Goal: Task Accomplishment & Management: Complete application form

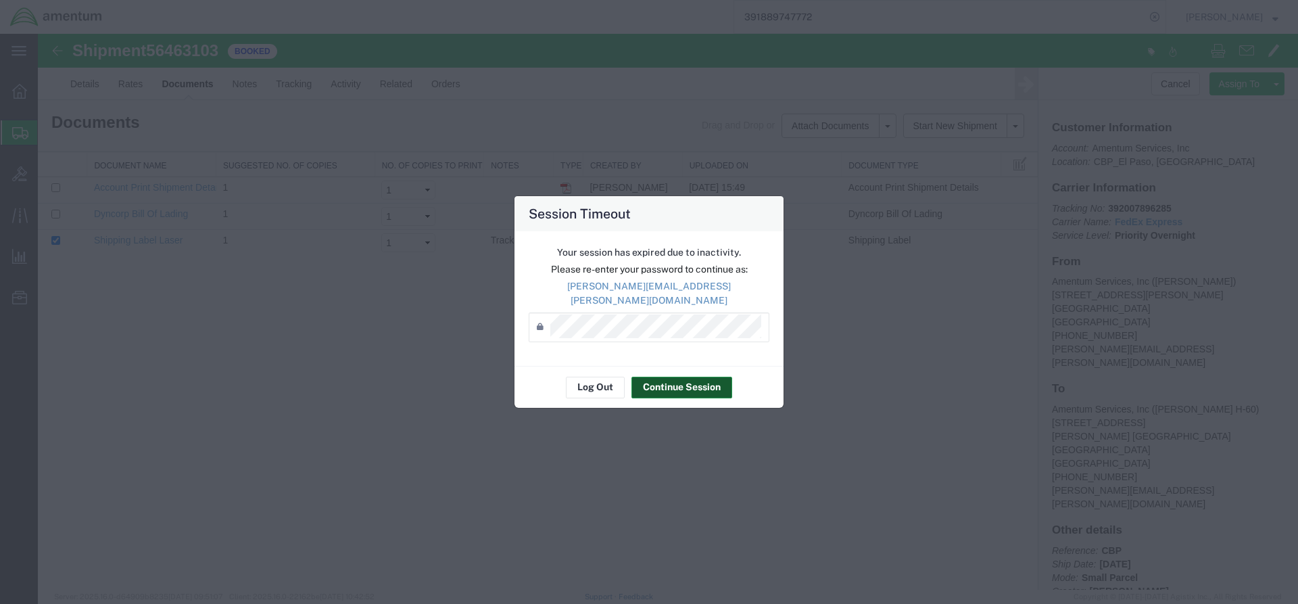
click at [665, 381] on button "Continue Session" at bounding box center [681, 388] width 101 height 22
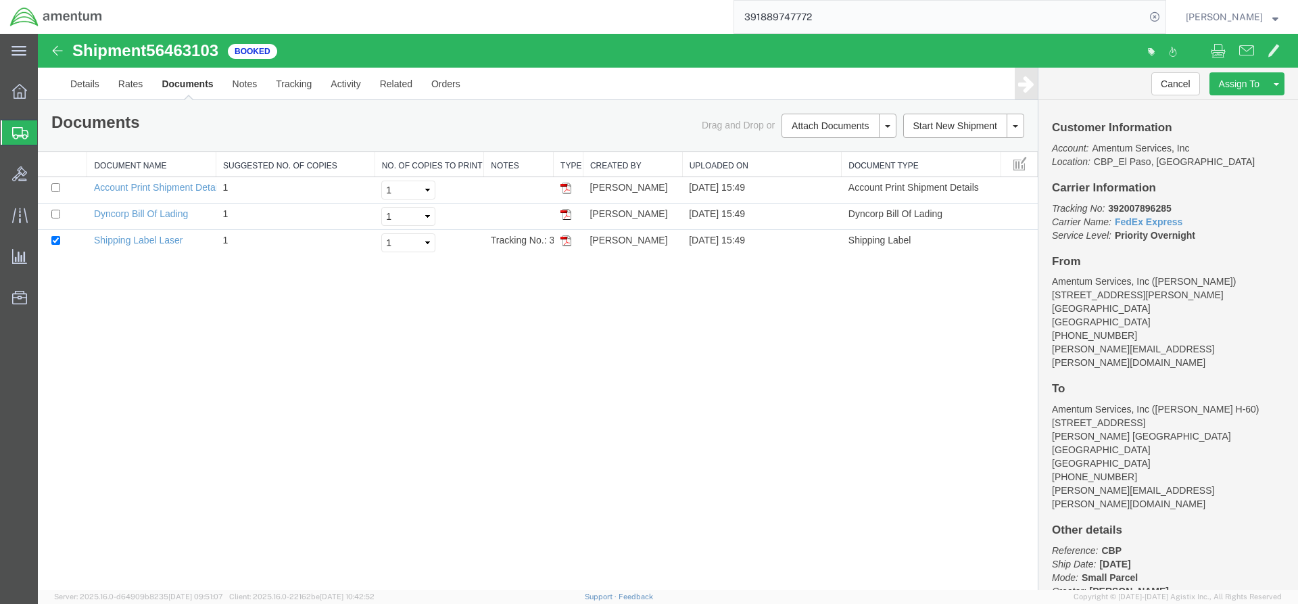
click at [0, 0] on span "Create from Template" at bounding box center [0, 0] width 0 height 0
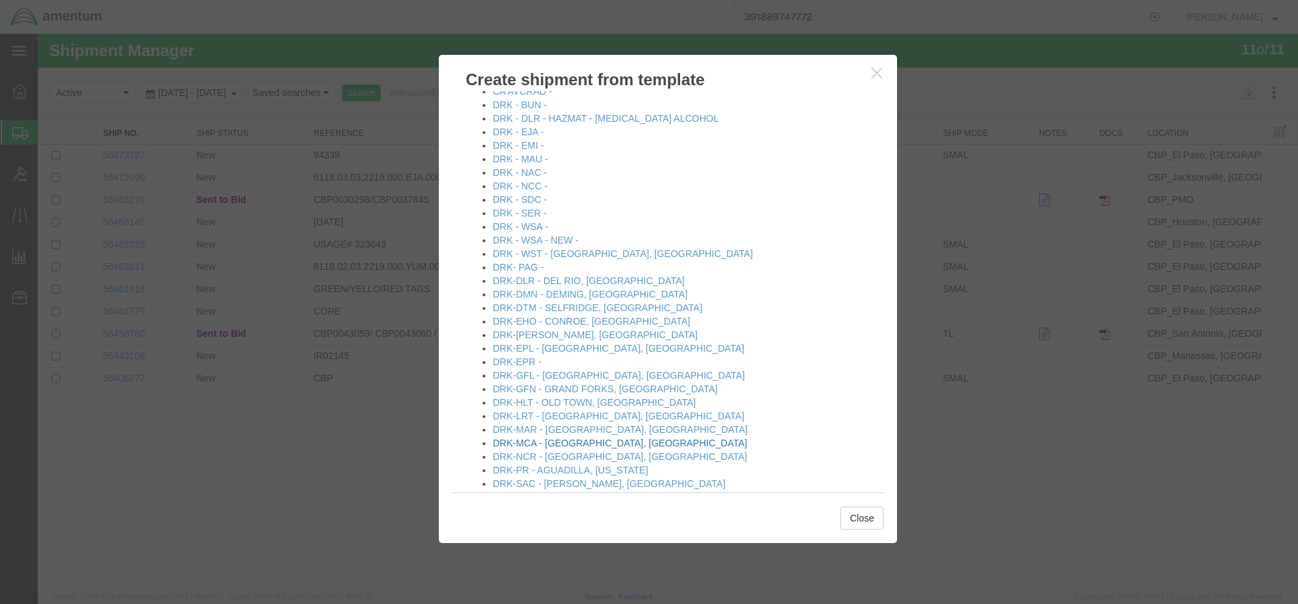
scroll to position [270, 0]
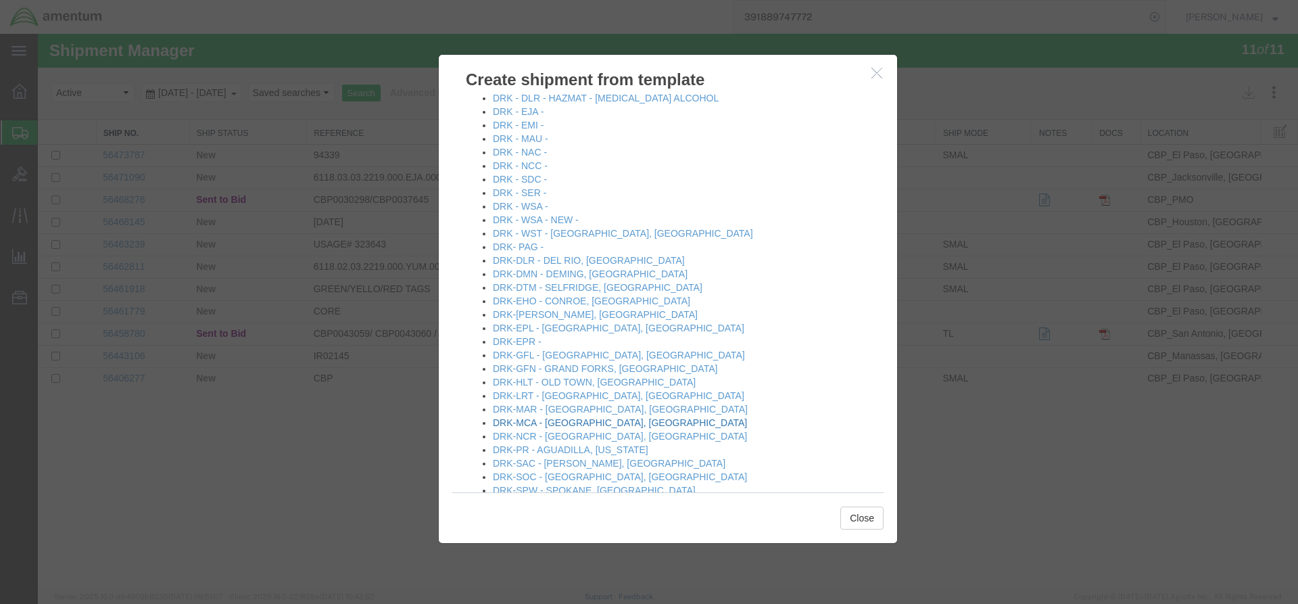
click at [562, 422] on link "DRK-MCA - [GEOGRAPHIC_DATA], [GEOGRAPHIC_DATA]" at bounding box center [620, 422] width 254 height 11
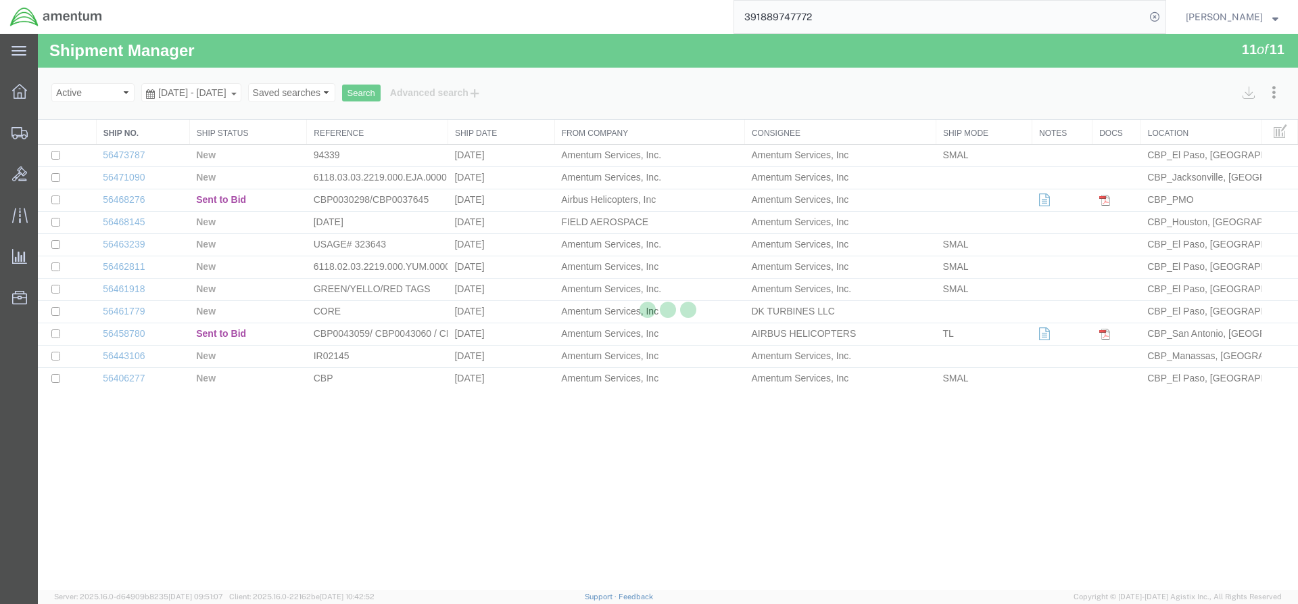
select select "49831"
select select "49941"
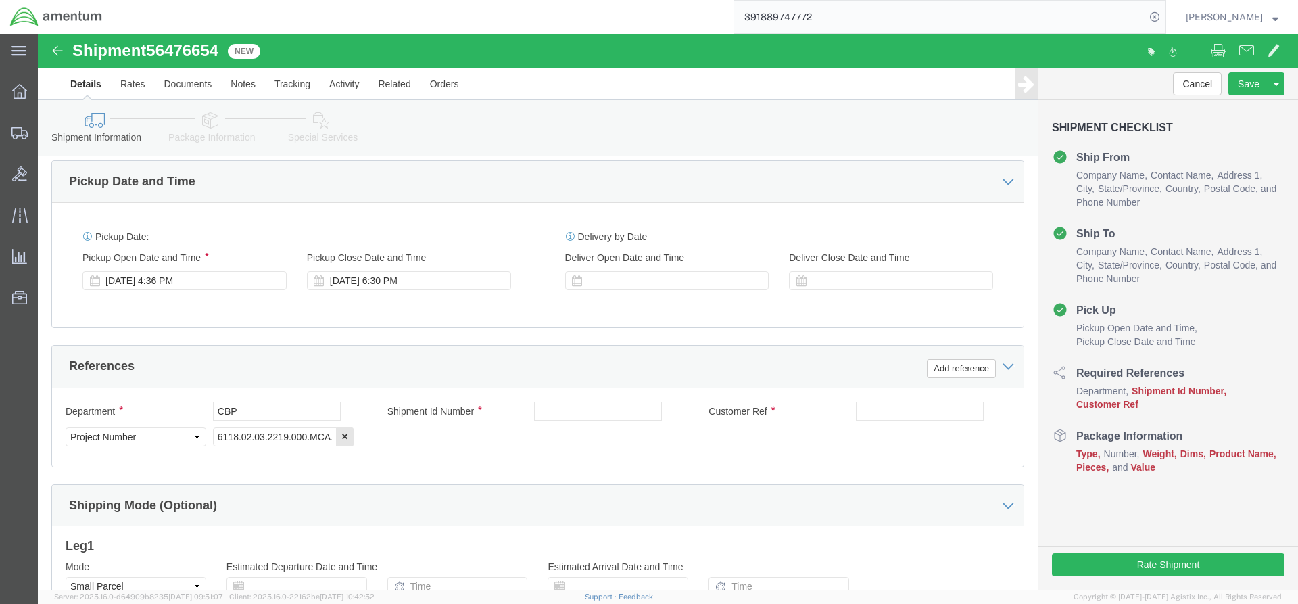
scroll to position [473, 0]
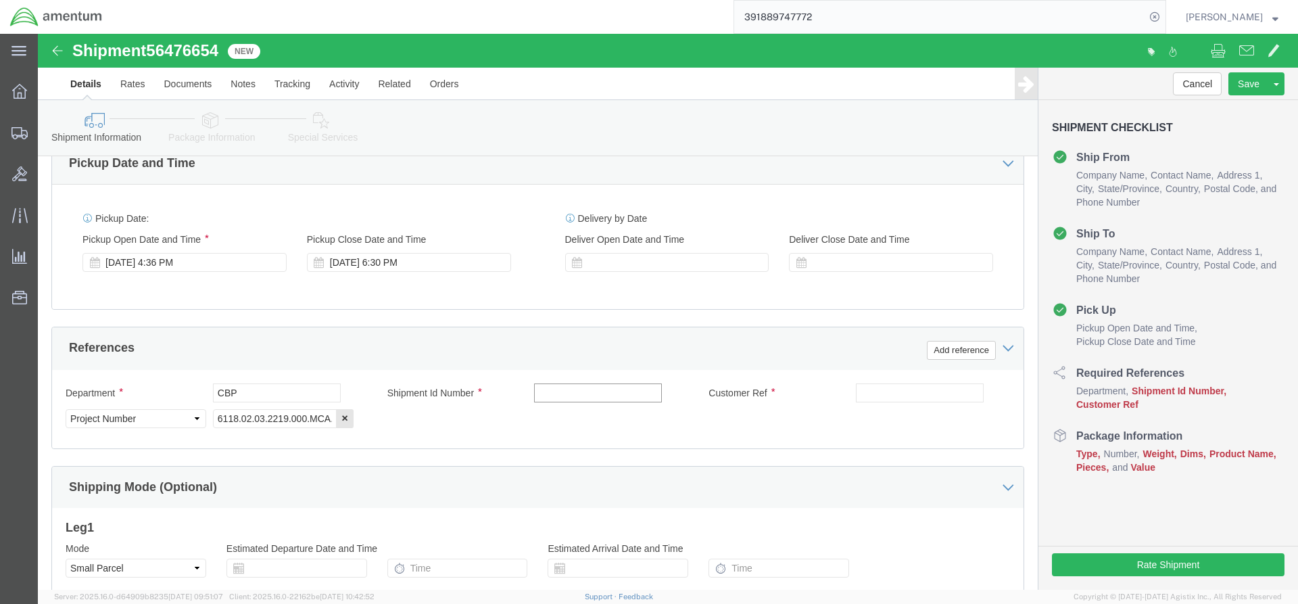
click input "text"
type input "3"
type input "94302/94314/94346/94291"
click input "text"
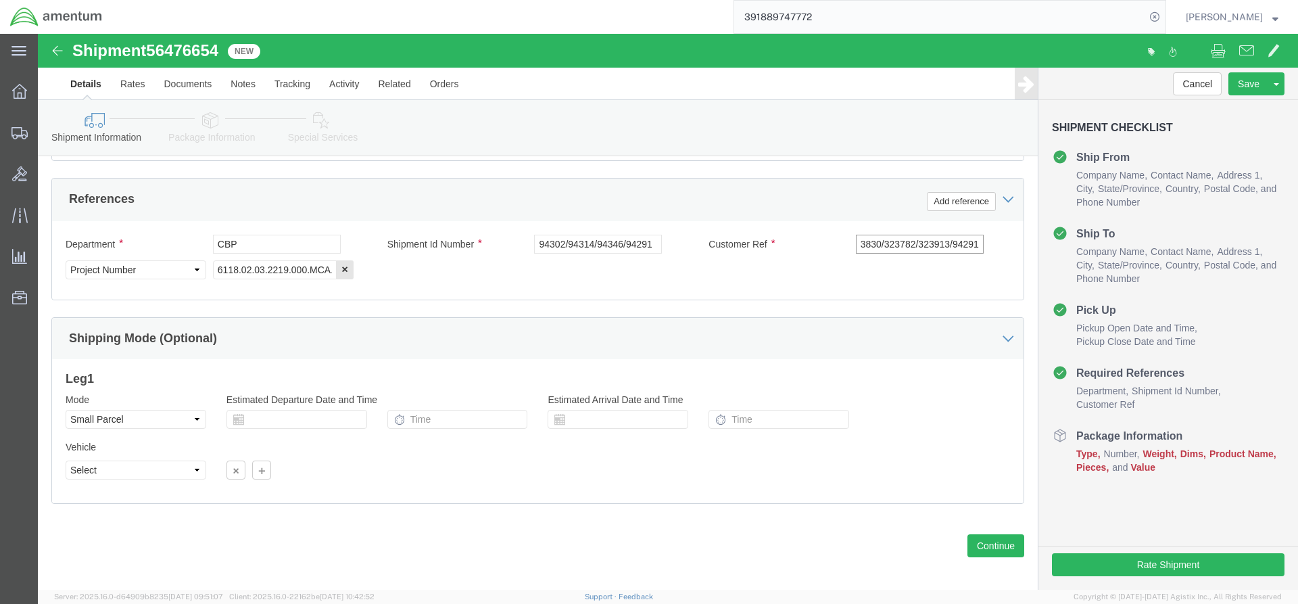
scroll to position [631, 0]
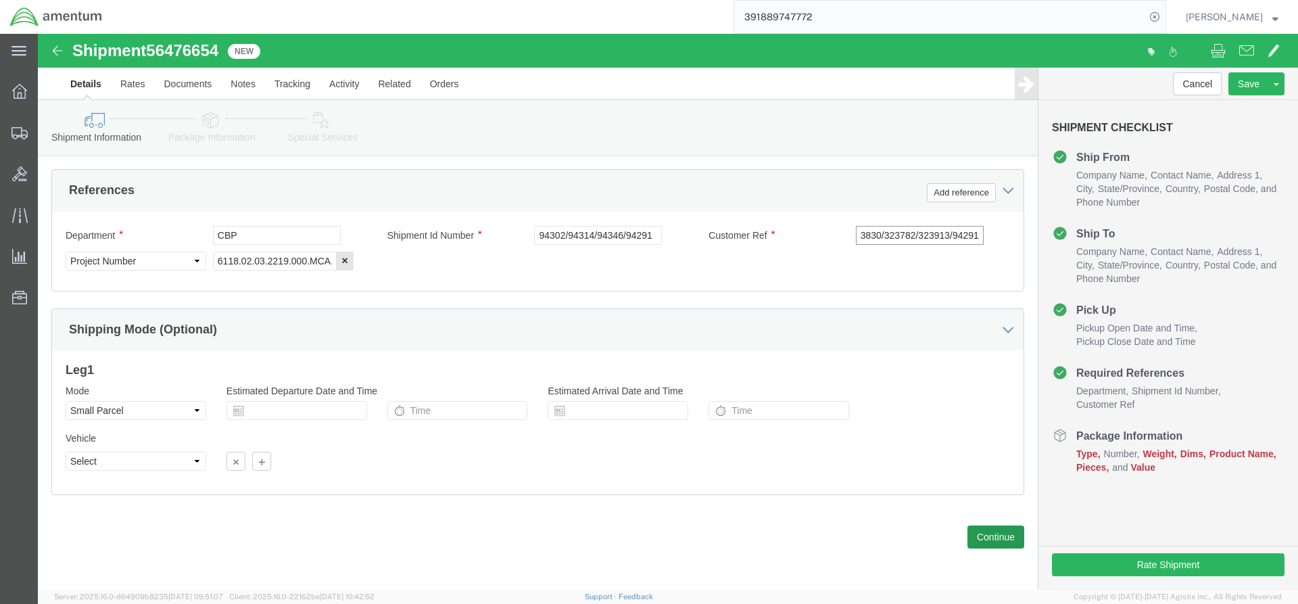
type input "323830/323782/323913/94291"
click button "Continue"
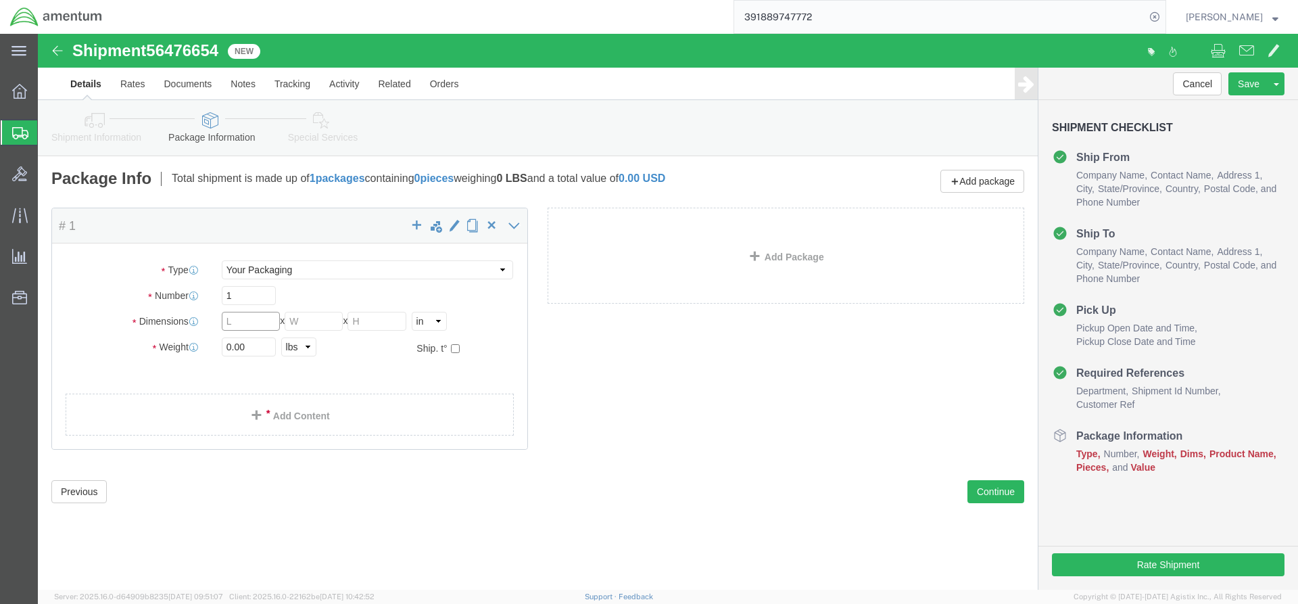
click input "text"
type input "16"
click input "0.00"
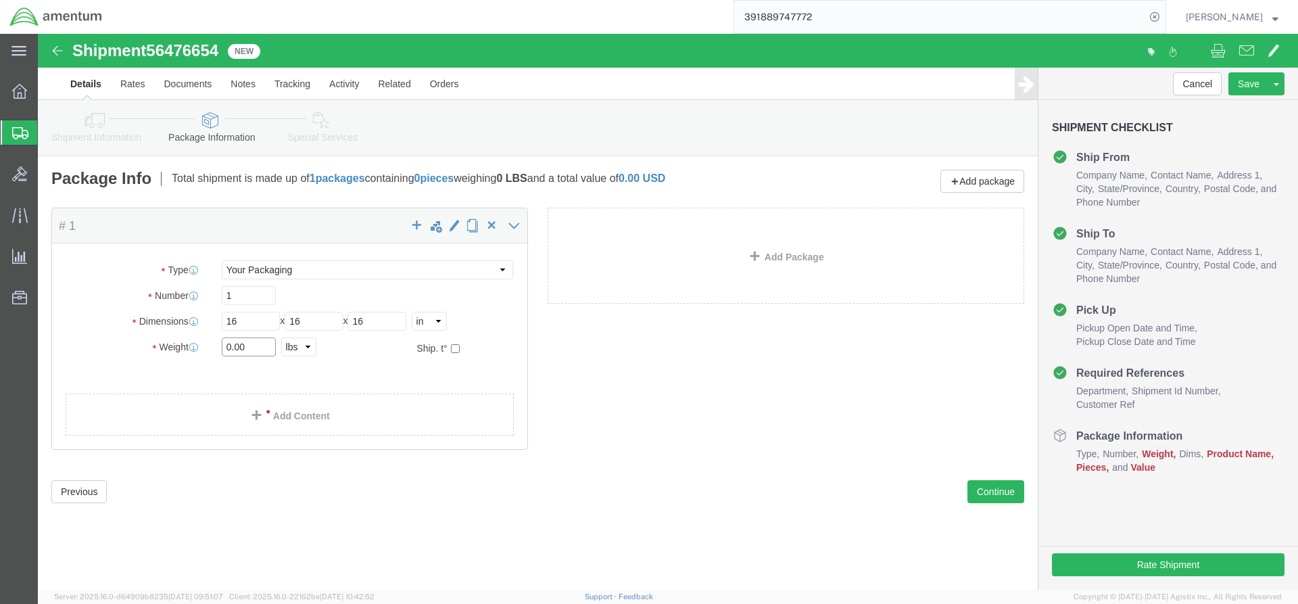
click input "0.00"
type input "15.4"
click div "Package Content # 1 x Package Type Select Bale(s) Basket(s) Bolt(s) Bottle(s) B…"
click link "Add Content"
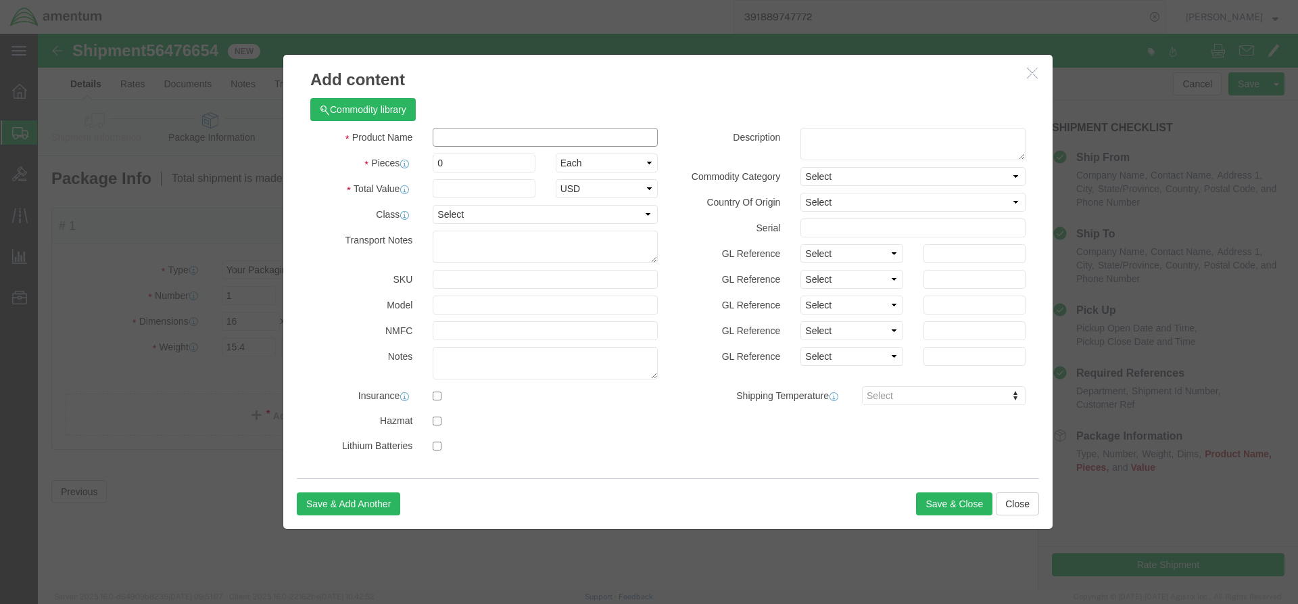
click input "text"
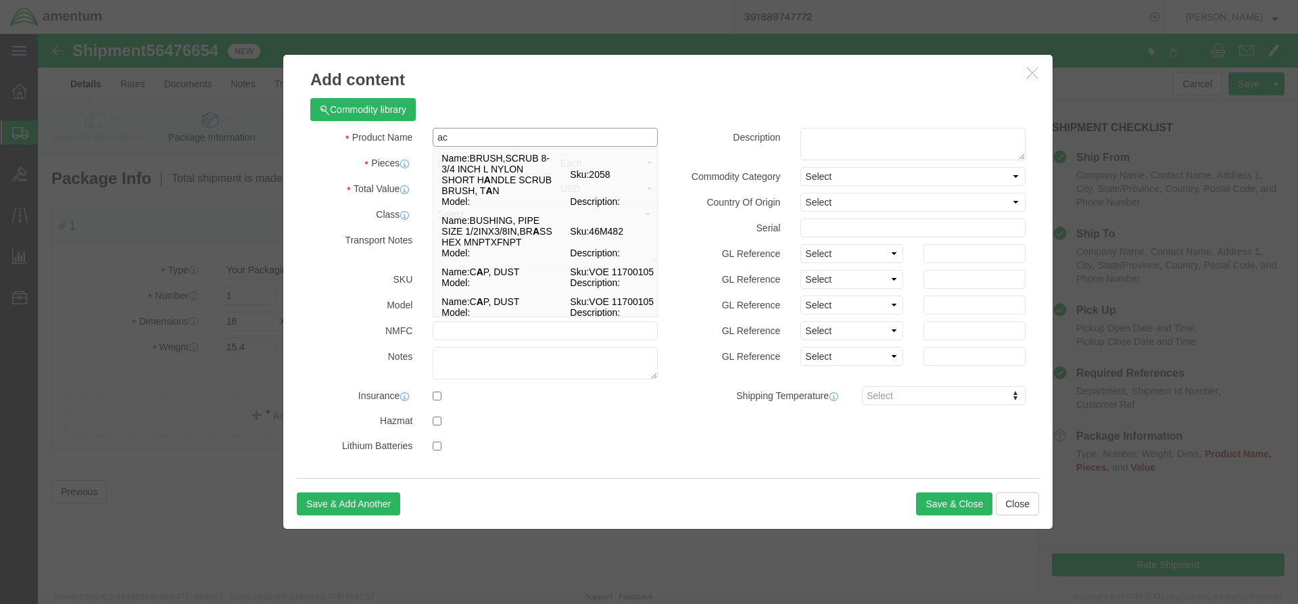
type input "a"
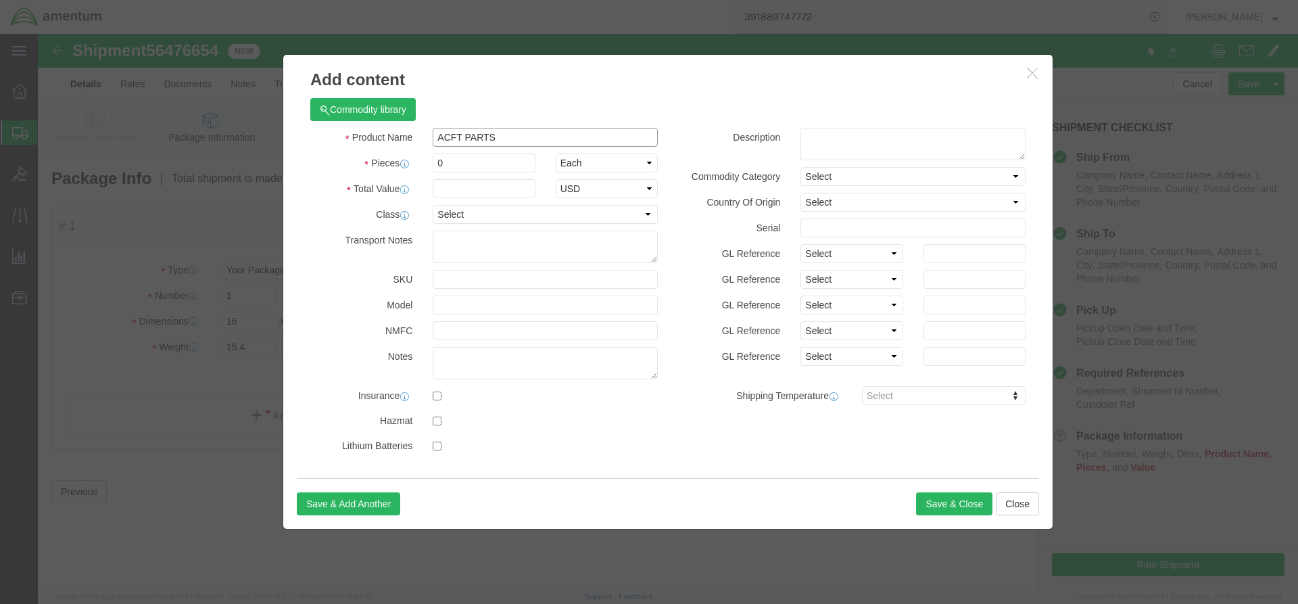
type input "ACFT PARTS"
drag, startPoint x: 427, startPoint y: 62, endPoint x: 385, endPoint y: 225, distance: 168.9
click div "Commodity library Product Name ACFT PARTS ACFT Pieces 0 Select Bag Barrels 100B…"
click input "0"
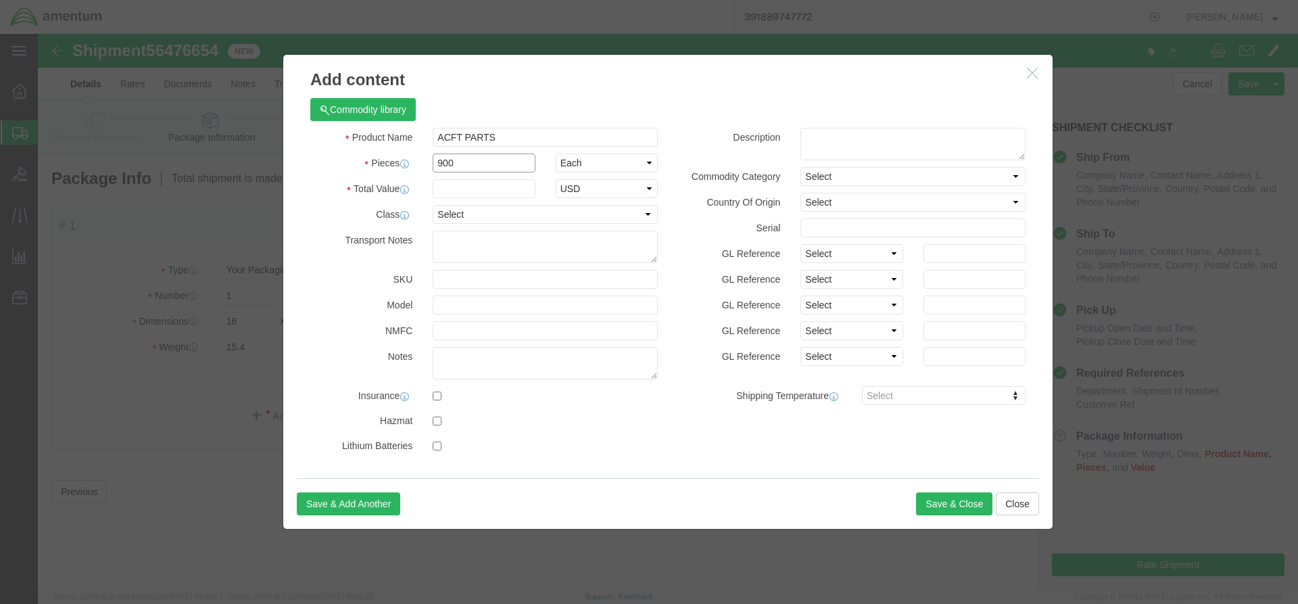
type input "900"
drag, startPoint x: 412, startPoint y: 155, endPoint x: 415, endPoint y: 139, distance: 15.9
click input "text"
type input "5000"
click textarea
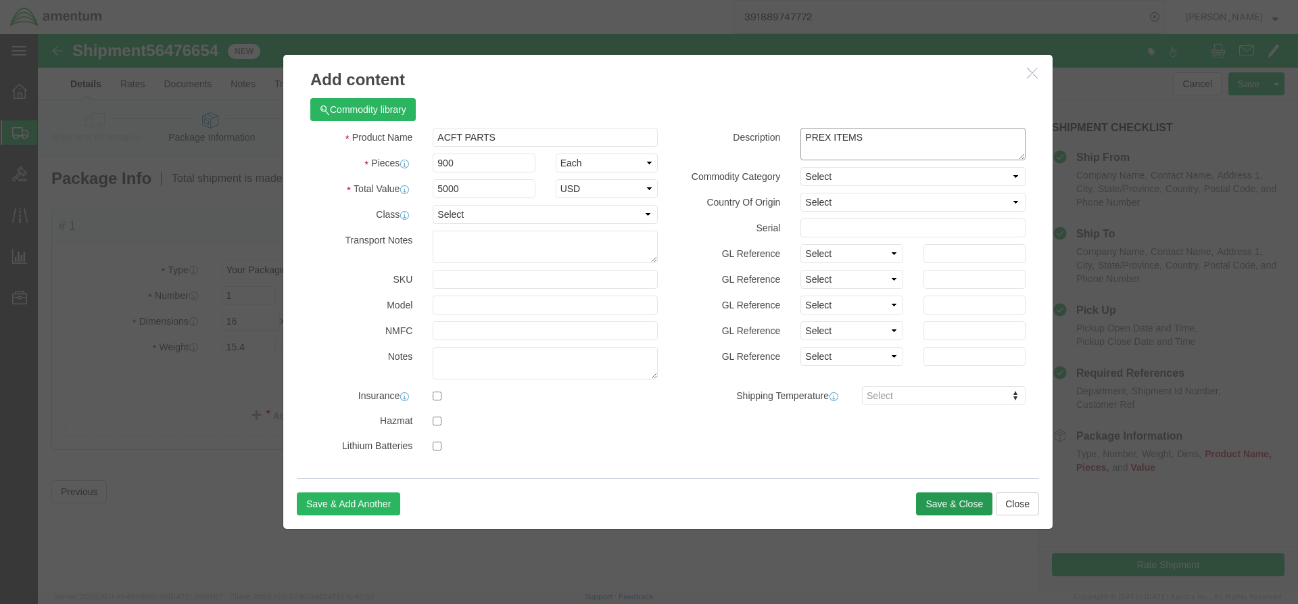
type textarea "PREX ITEMS"
click button "Save & Close"
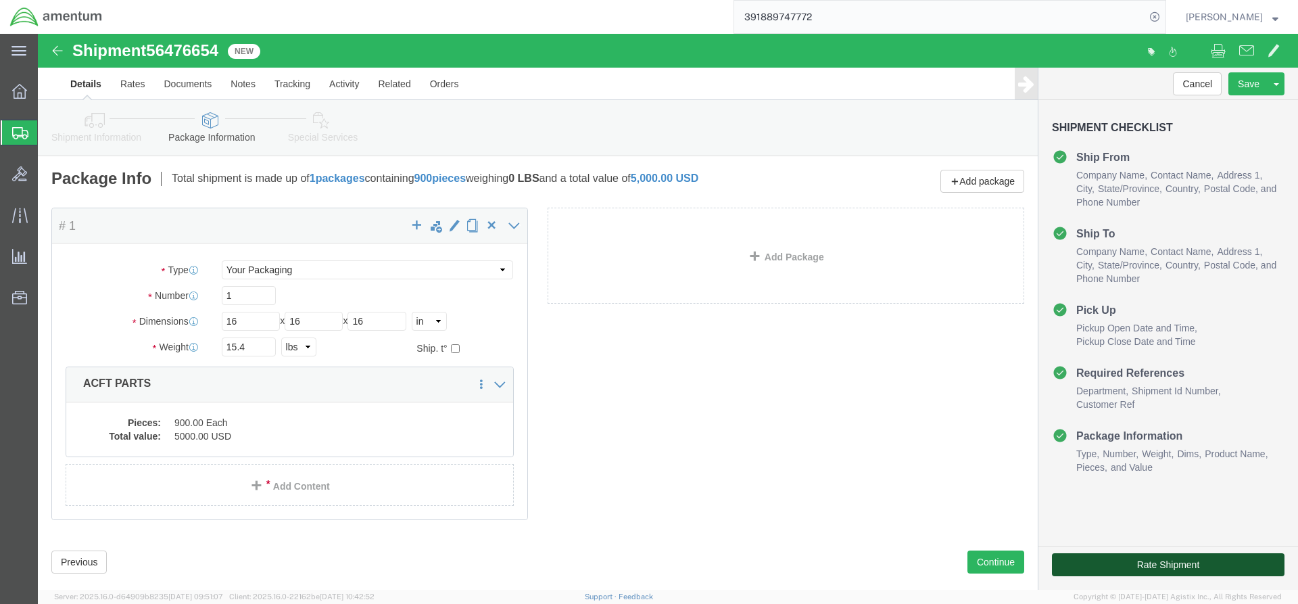
click button "Rate Shipment"
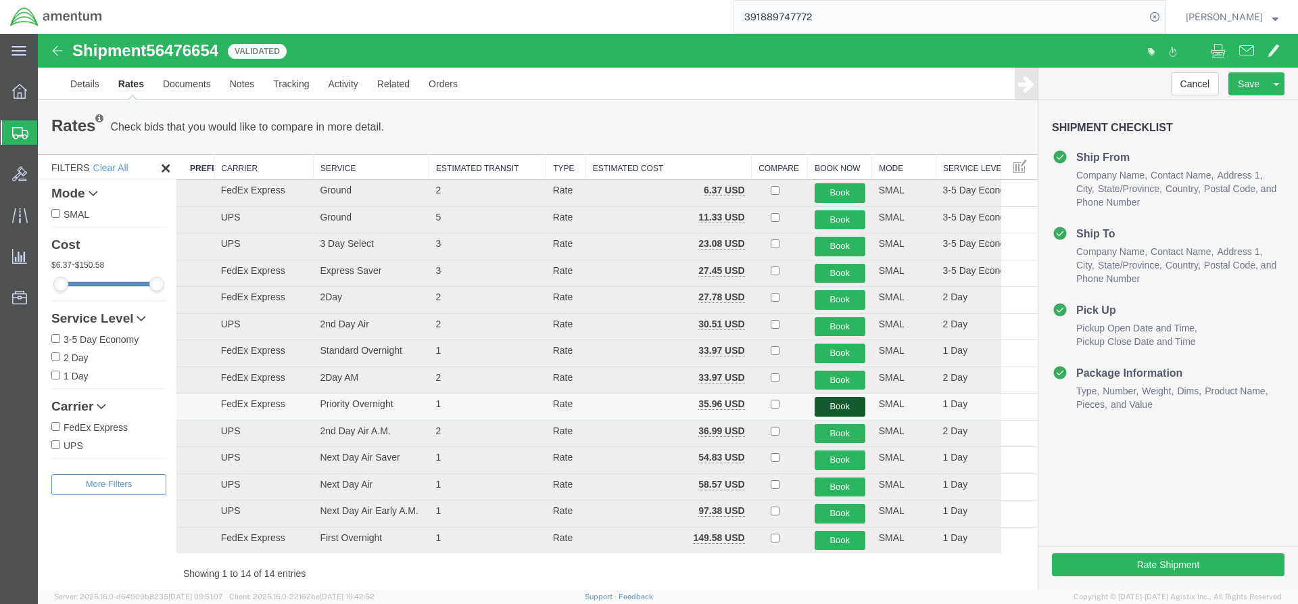
click at [832, 405] on button "Book" at bounding box center [840, 407] width 51 height 20
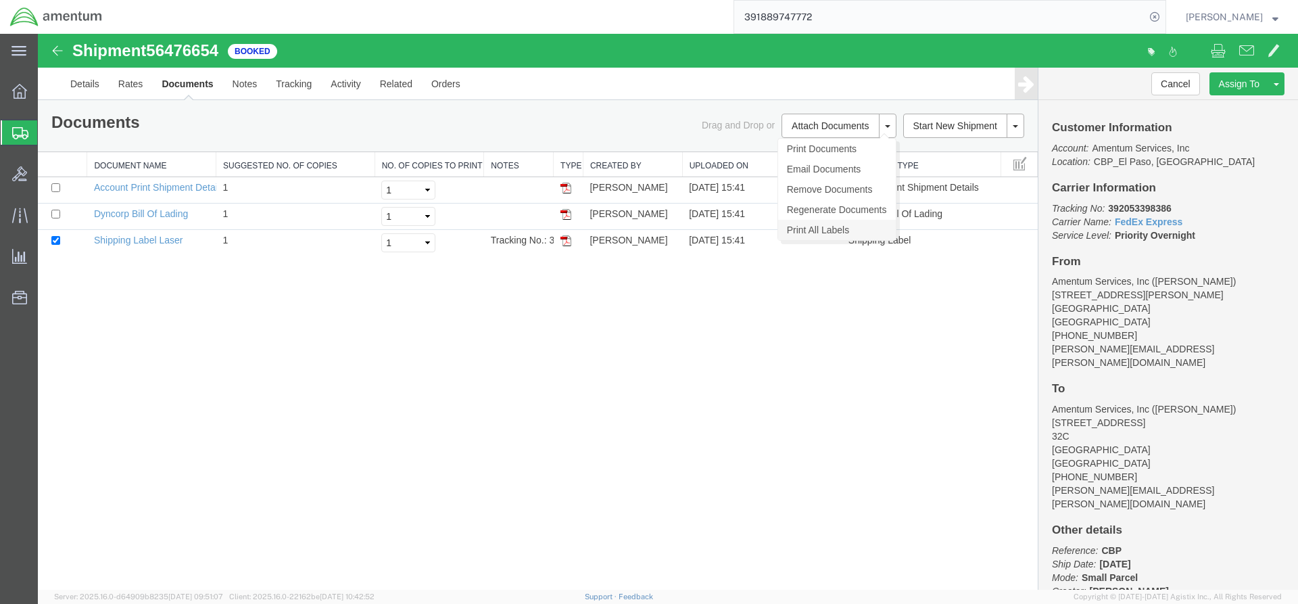
click at [817, 233] on link "Print All Labels" at bounding box center [837, 230] width 118 height 20
